Goal: Information Seeking & Learning: Check status

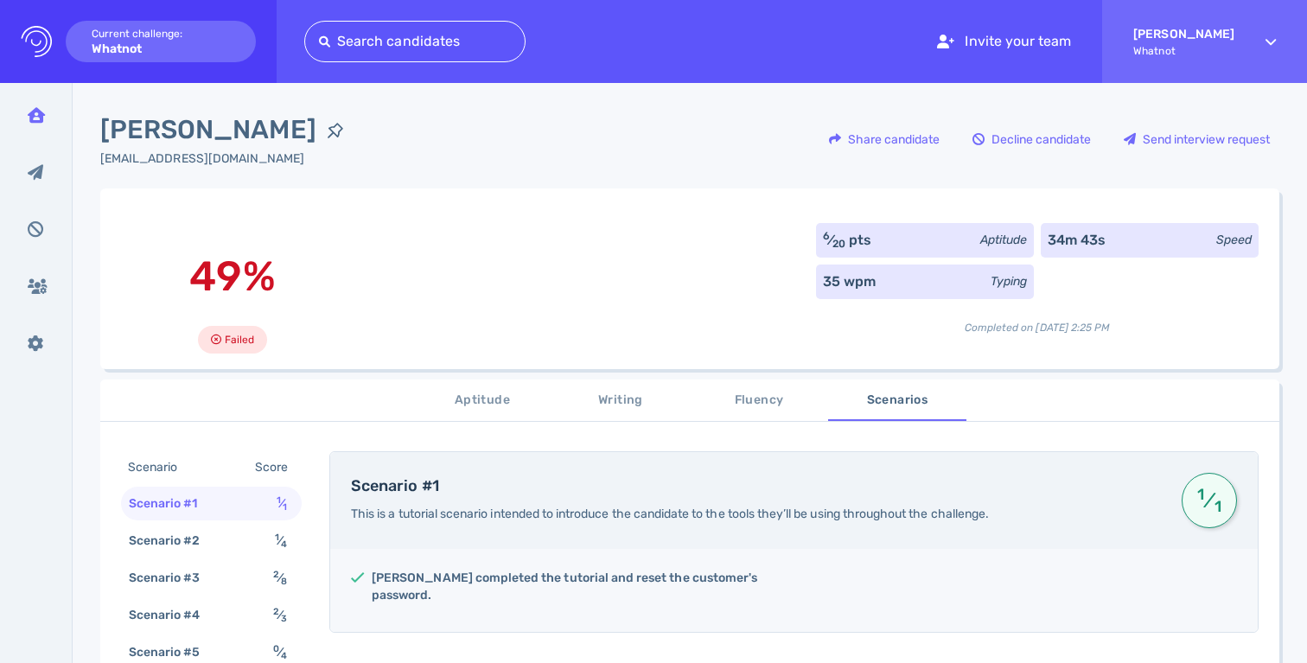
click at [50, 109] on div "Inbox" at bounding box center [36, 114] width 45 height 43
click at [42, 112] on icon at bounding box center [36, 115] width 17 height 16
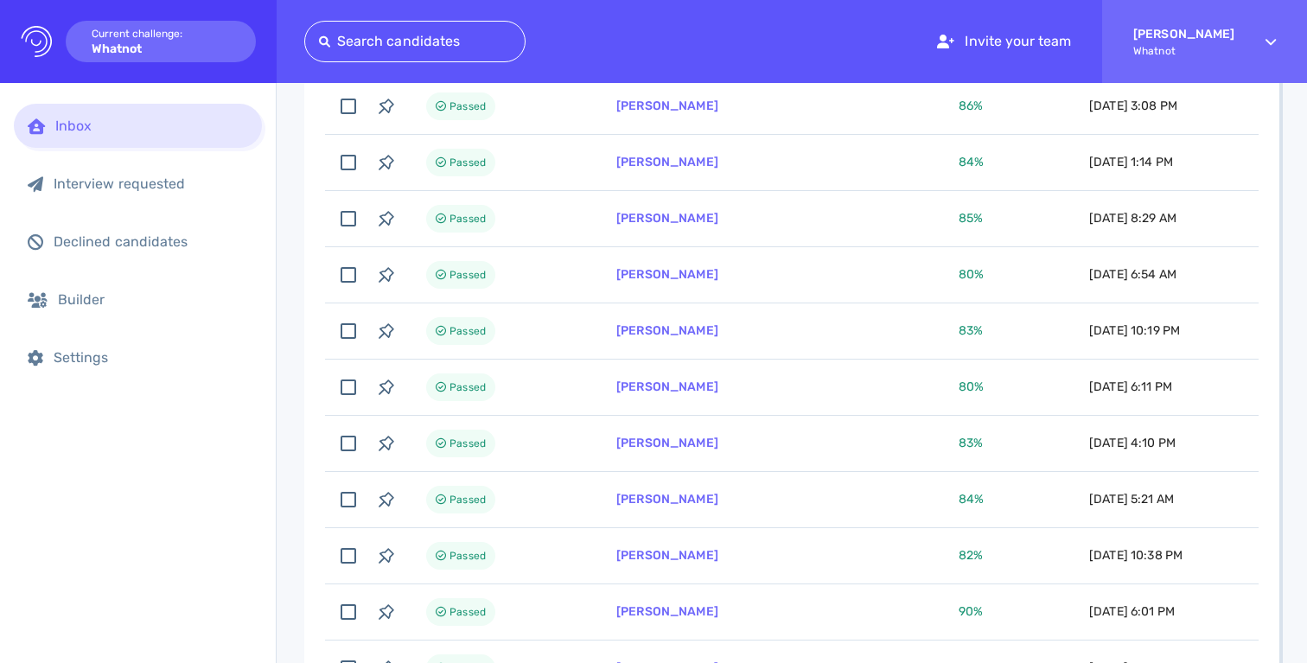
scroll to position [1300, 0]
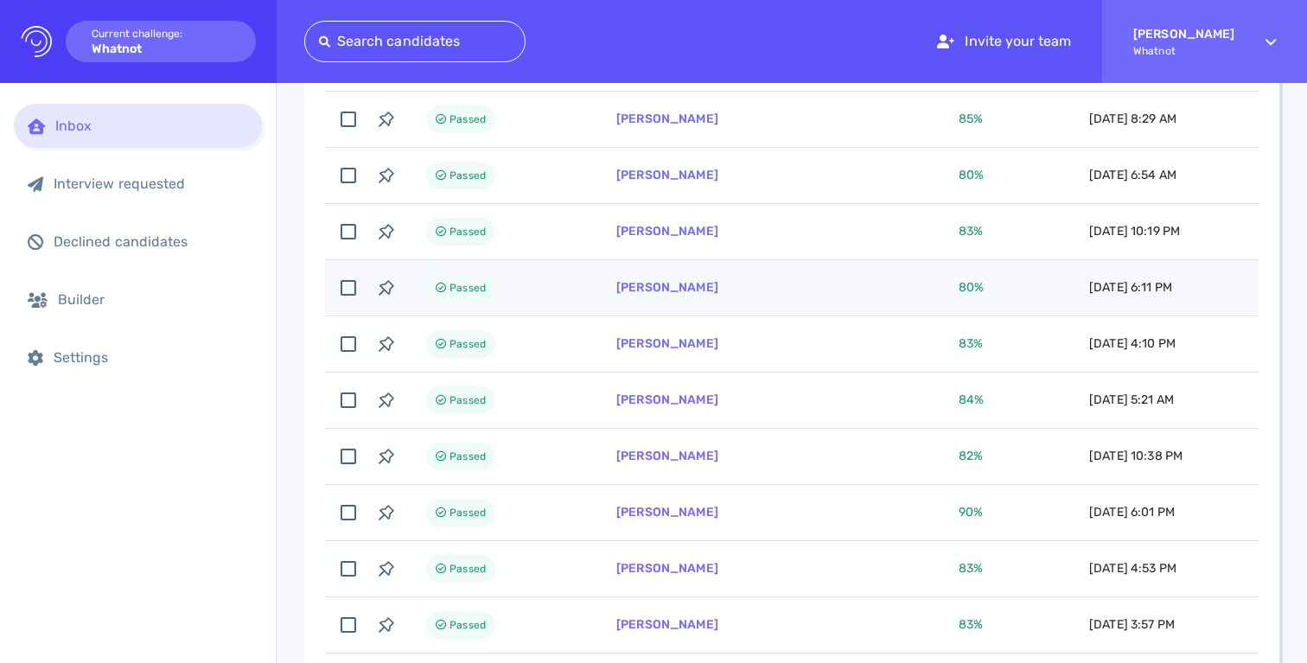
click at [590, 278] on td "Passed" at bounding box center [501, 288] width 190 height 56
click at [589, 278] on td "Passed" at bounding box center [501, 288] width 190 height 56
checkbox input "false"
click at [655, 294] on link "[PERSON_NAME]" at bounding box center [667, 287] width 102 height 15
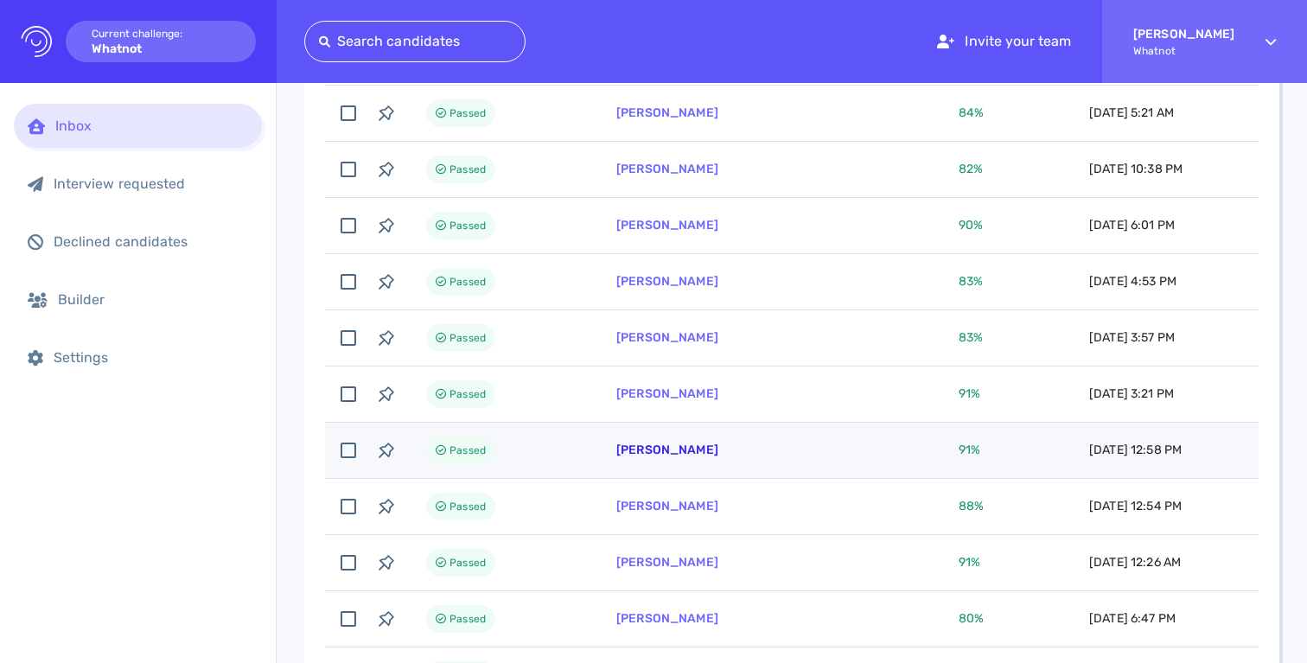
scroll to position [1674, 0]
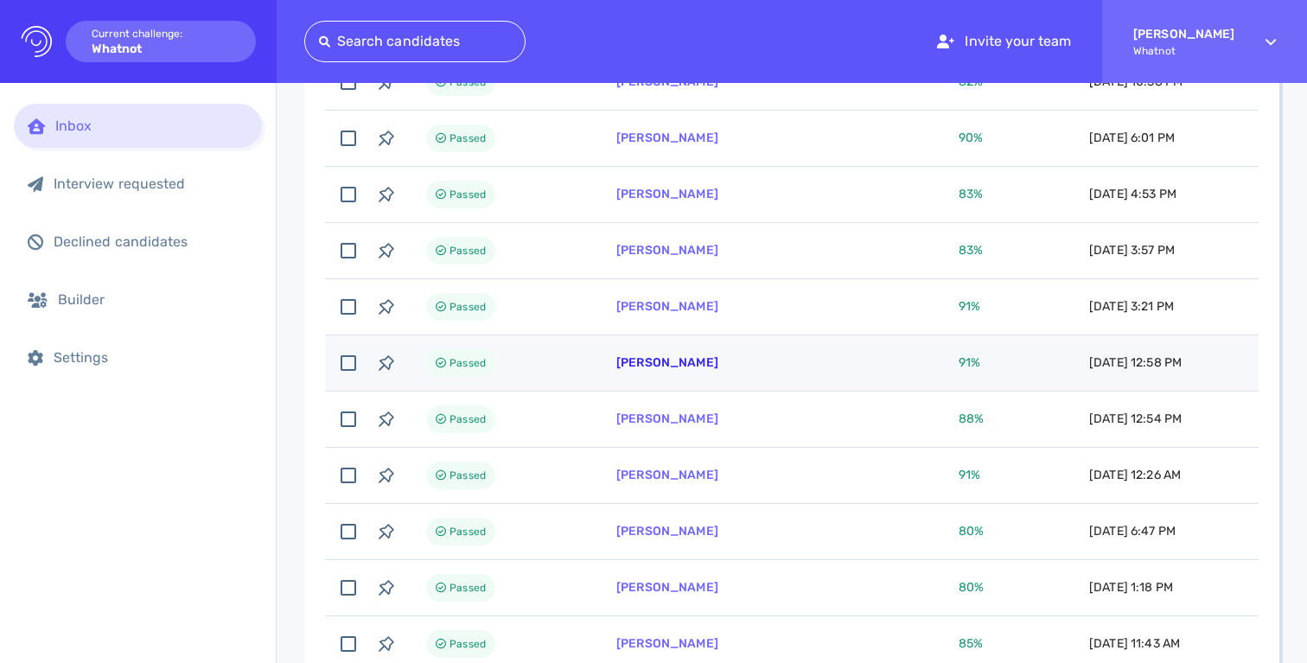
click at [672, 364] on link "[PERSON_NAME]" at bounding box center [667, 362] width 102 height 15
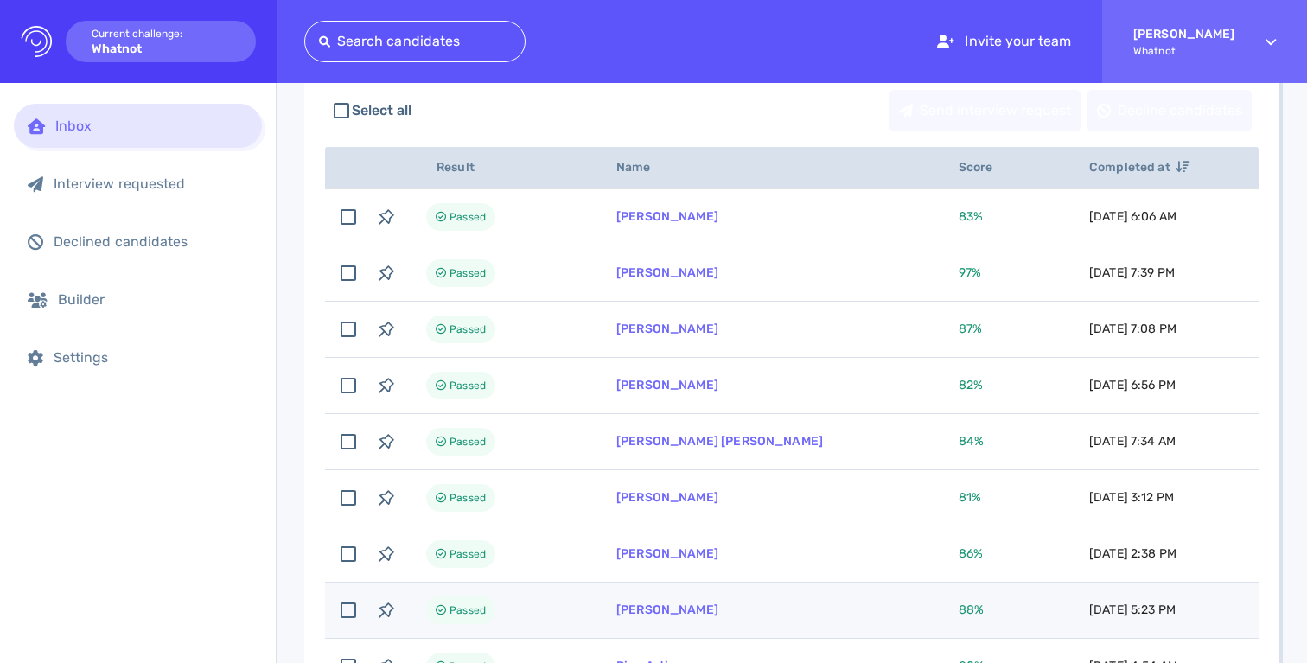
scroll to position [296, 0]
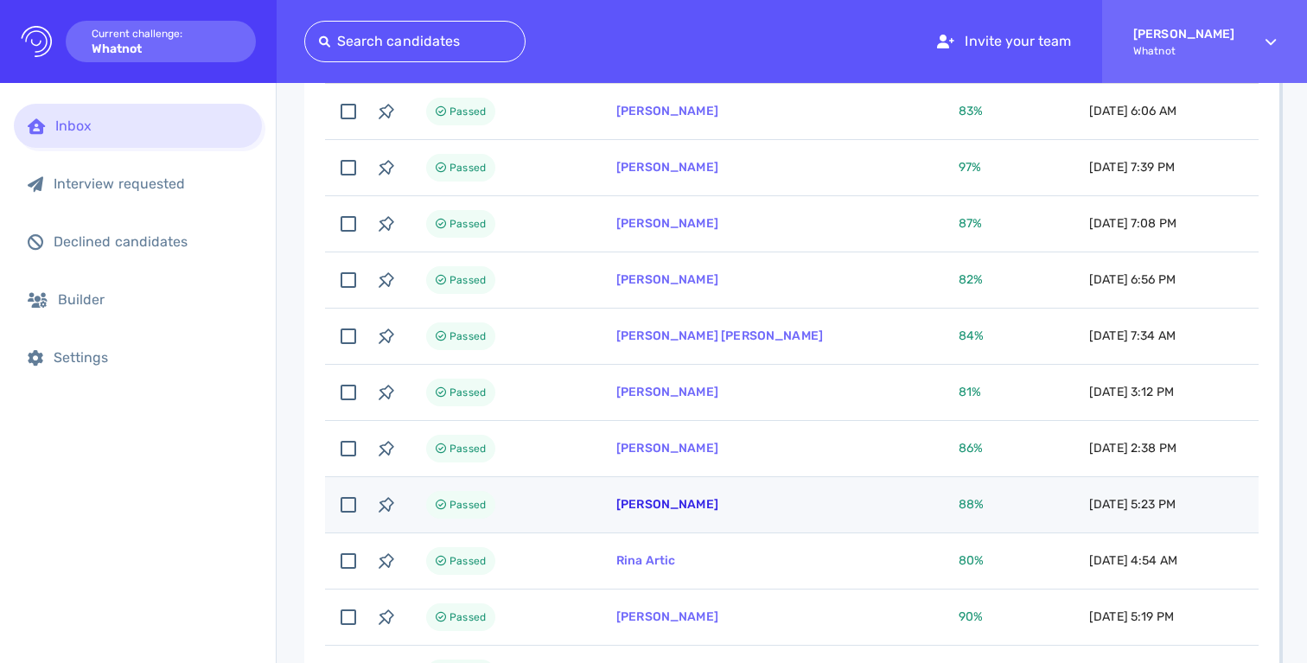
click at [670, 501] on link "[PERSON_NAME]" at bounding box center [667, 504] width 102 height 15
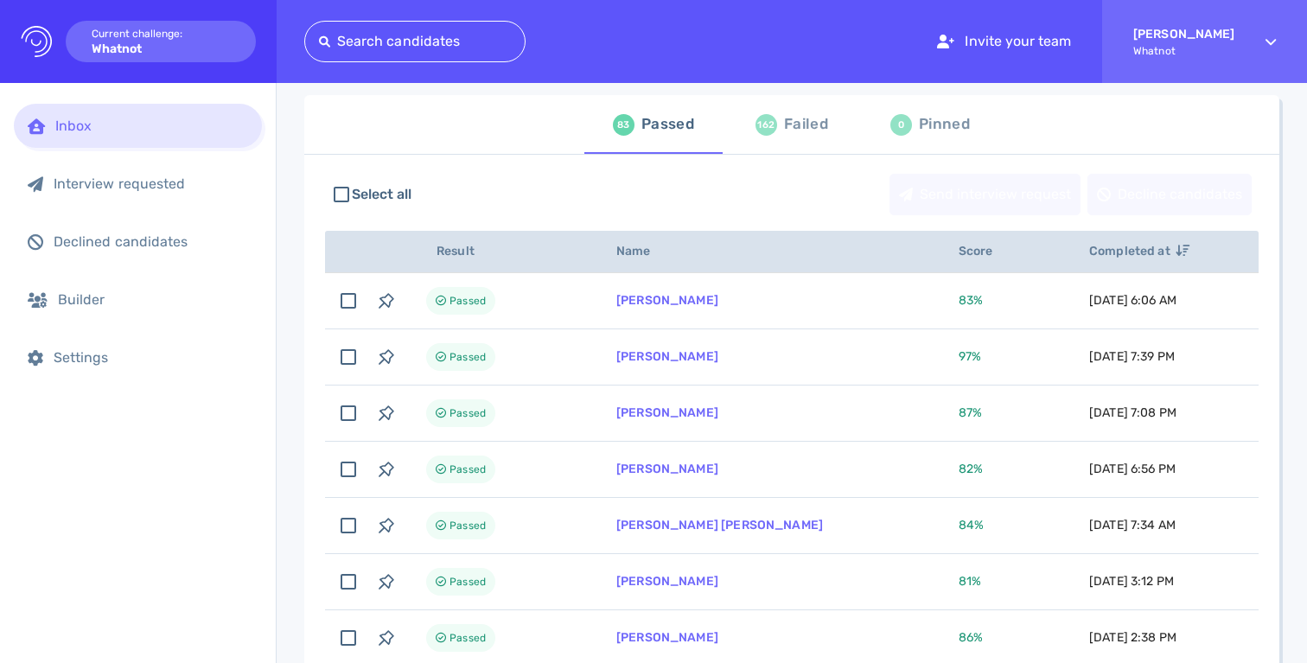
scroll to position [0, 0]
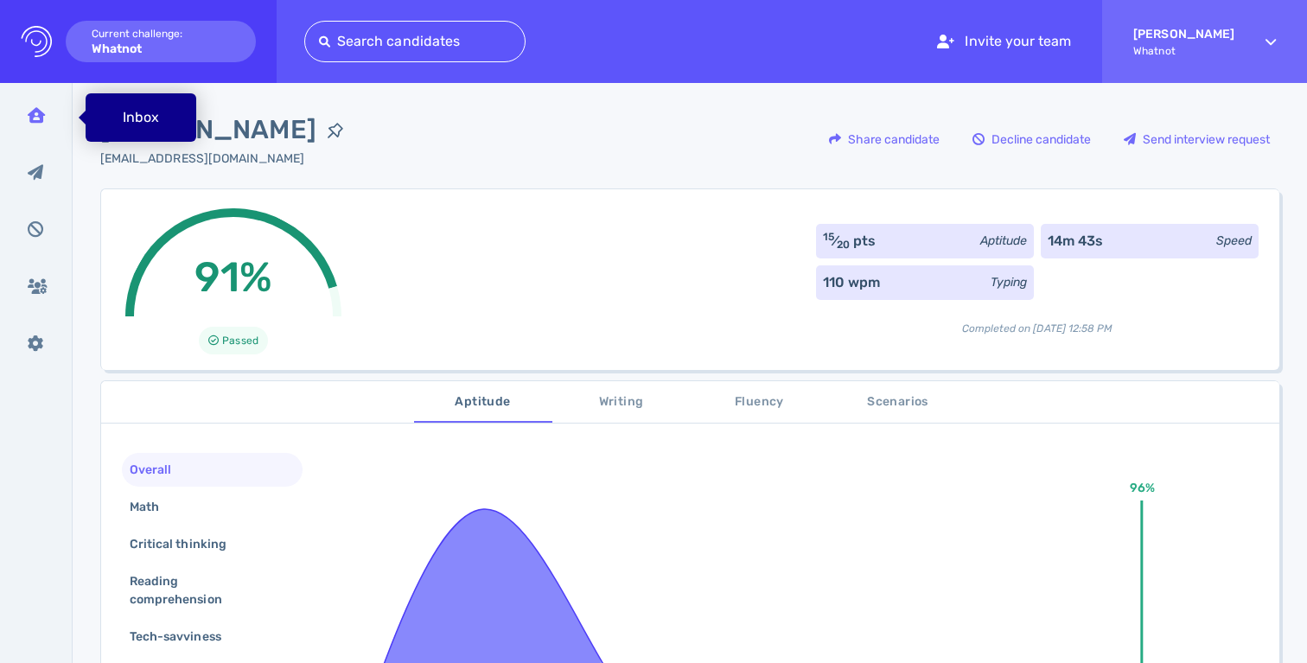
click at [40, 119] on icon at bounding box center [36, 115] width 17 height 16
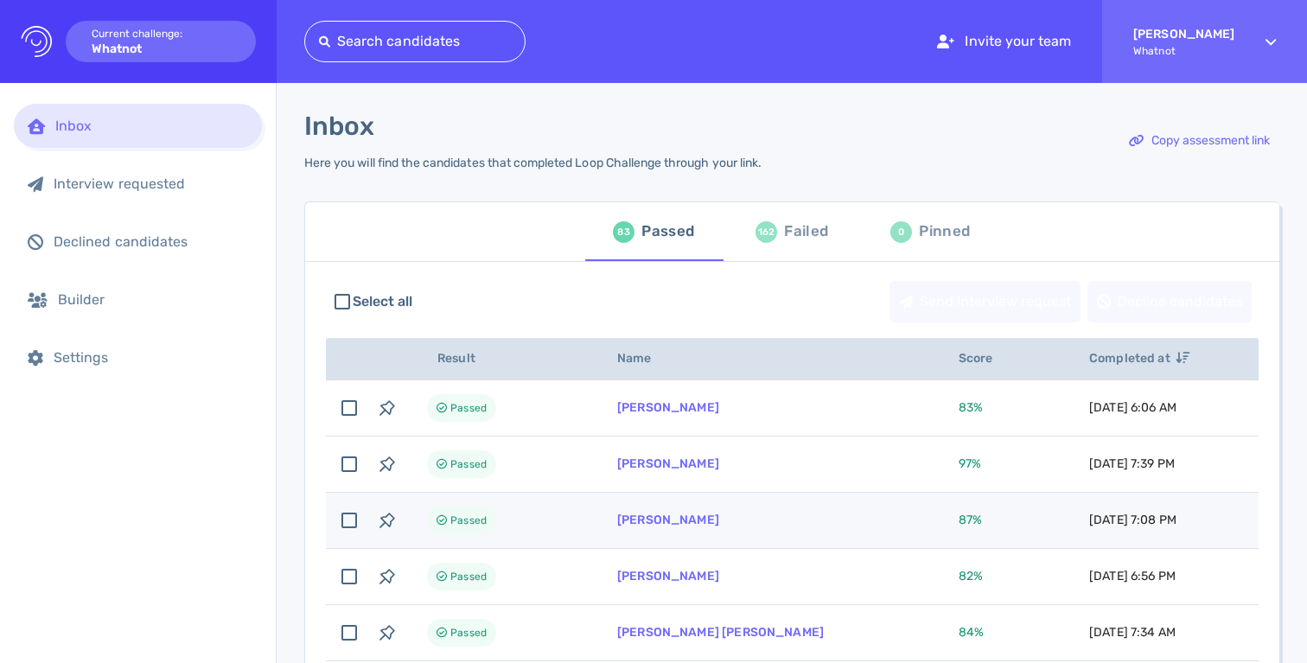
click at [743, 533] on td "[PERSON_NAME]" at bounding box center [768, 521] width 342 height 56
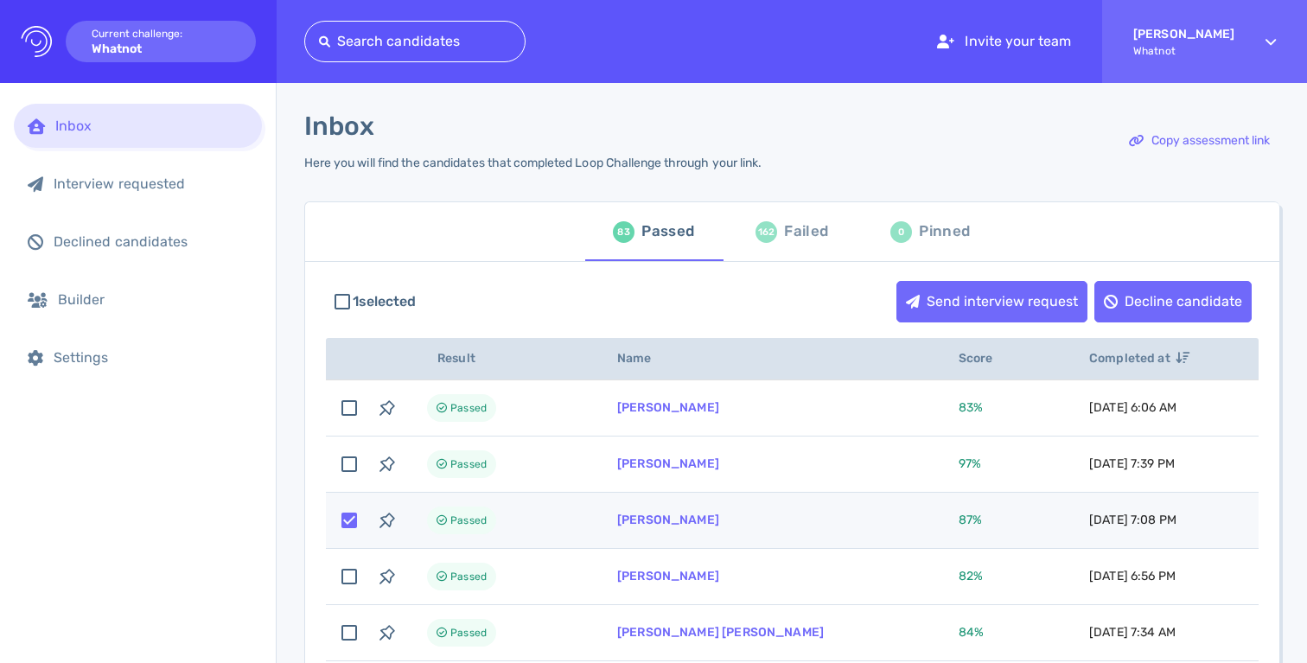
click at [694, 527] on td "[PERSON_NAME]" at bounding box center [768, 521] width 342 height 56
checkbox input "false"
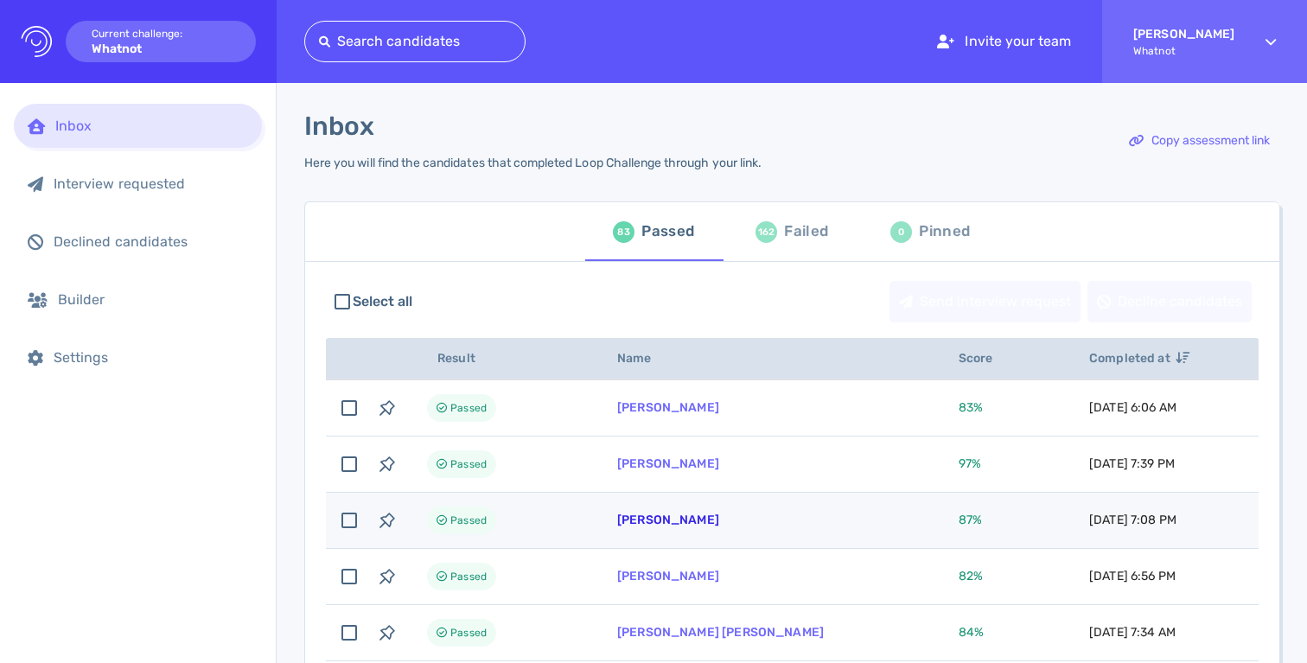
click at [686, 518] on link "[PERSON_NAME]" at bounding box center [668, 520] width 102 height 15
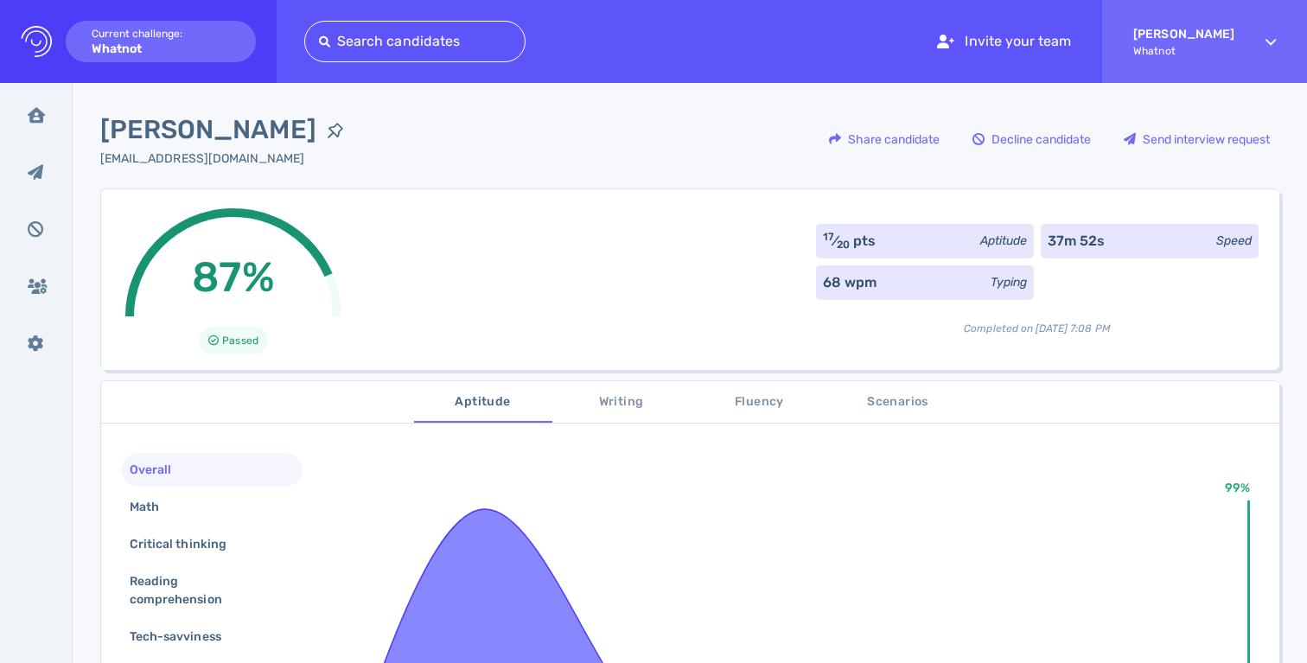
click at [533, 253] on div "87% Passed 17 ⁄ 20 pts Aptitude 37m 52s Speed 68 wpm Typing Completed on Octobe…" at bounding box center [689, 279] width 1179 height 182
click at [249, 131] on span "jasmine Beckton" at bounding box center [208, 130] width 216 height 39
click at [249, 131] on span "[PERSON_NAME]" at bounding box center [208, 130] width 216 height 39
copy div "[PERSON_NAME]"
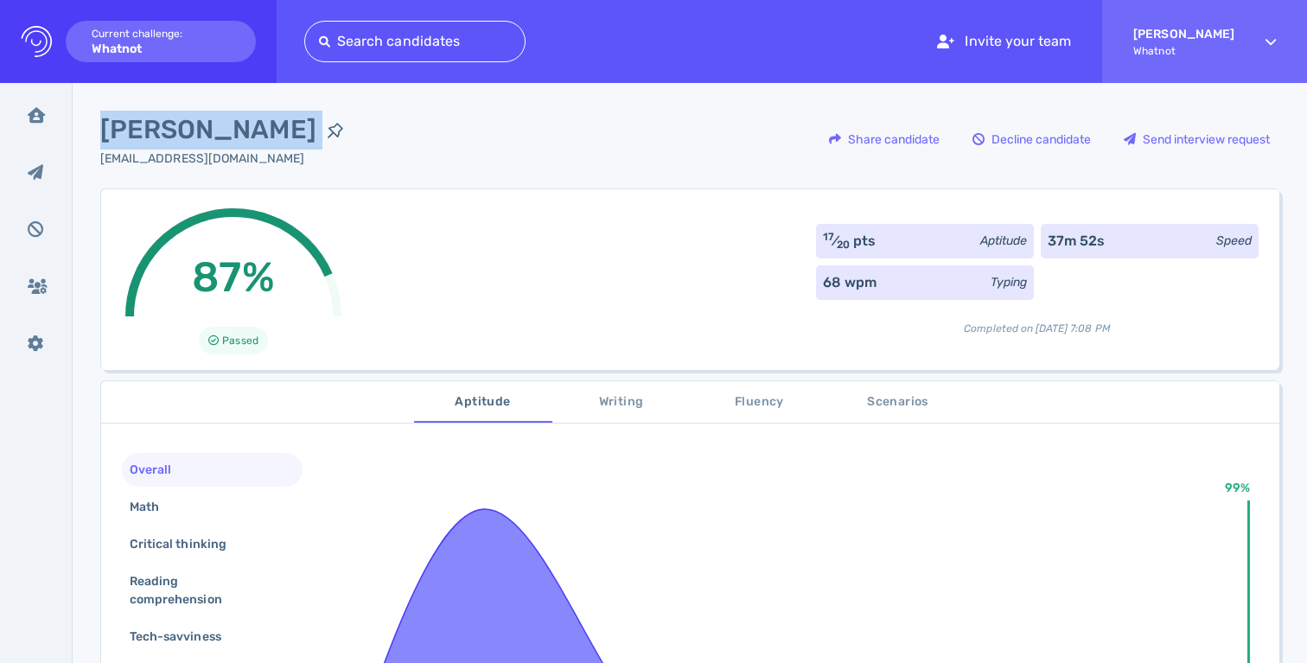
click at [226, 109] on div "jasmine Beckton iamjazzyb@gmail.com Share candidate Decline candidate Send inte…" at bounding box center [690, 614] width 1235 height 1062
click at [226, 116] on span "[PERSON_NAME]" at bounding box center [208, 130] width 216 height 39
copy div "[PERSON_NAME]"
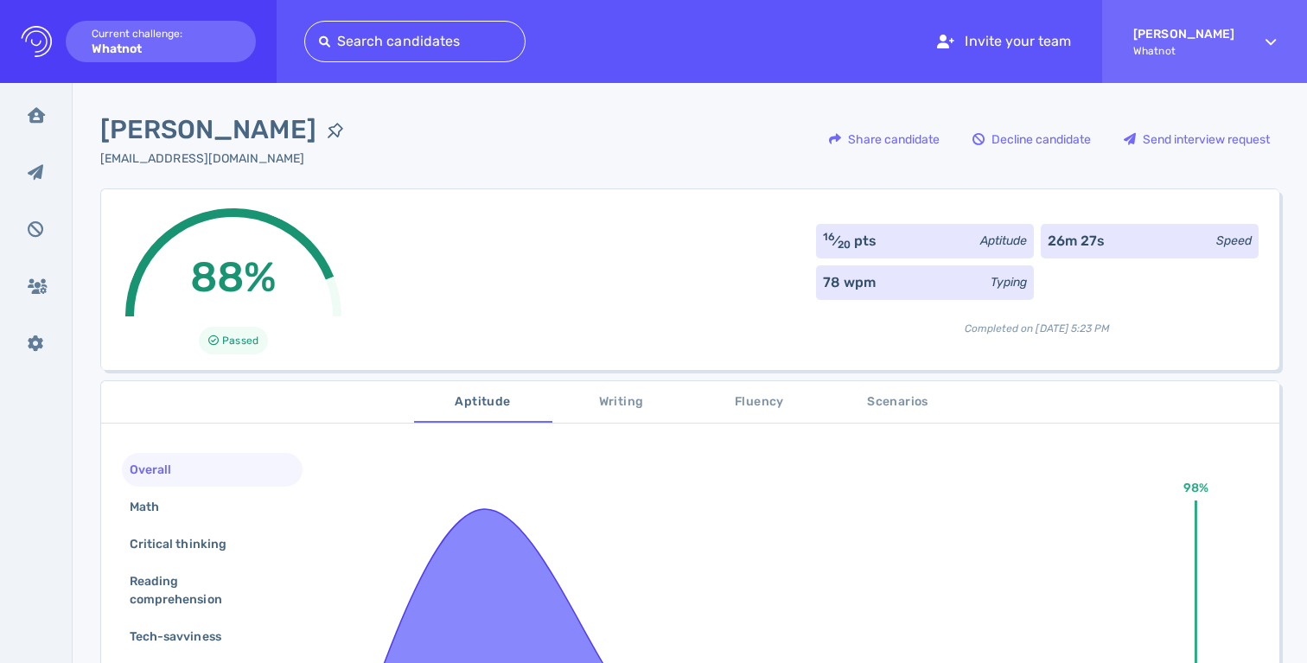
click at [258, 131] on span "Stephanie Faust" at bounding box center [208, 130] width 216 height 39
copy div "Stephanie Faust"
